Goal: Information Seeking & Learning: Learn about a topic

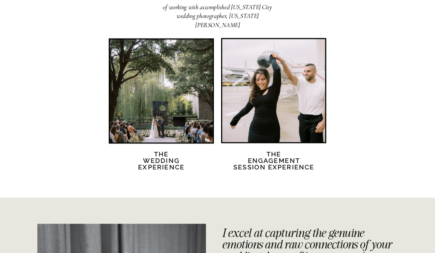
scroll to position [1447, 0]
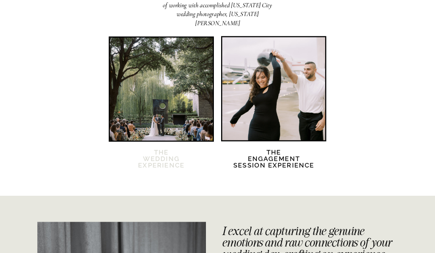
click at [163, 165] on h2 "The Wedding Experience" at bounding box center [161, 163] width 62 height 28
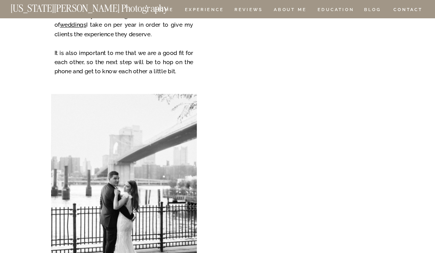
scroll to position [6318, 0]
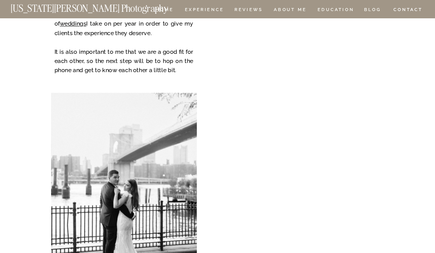
click at [408, 162] on p "After your wedding, I'll send you some sneak peaks within 48 hours because I kn…" at bounding box center [319, 169] width 188 height 18
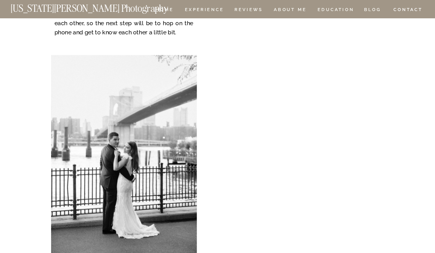
scroll to position [6361, 0]
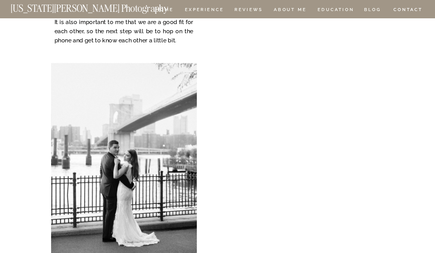
scroll to position [6347, 0]
drag, startPoint x: 420, startPoint y: 51, endPoint x: 412, endPoint y: 51, distance: 8.0
